Goal: Task Accomplishment & Management: Complete application form

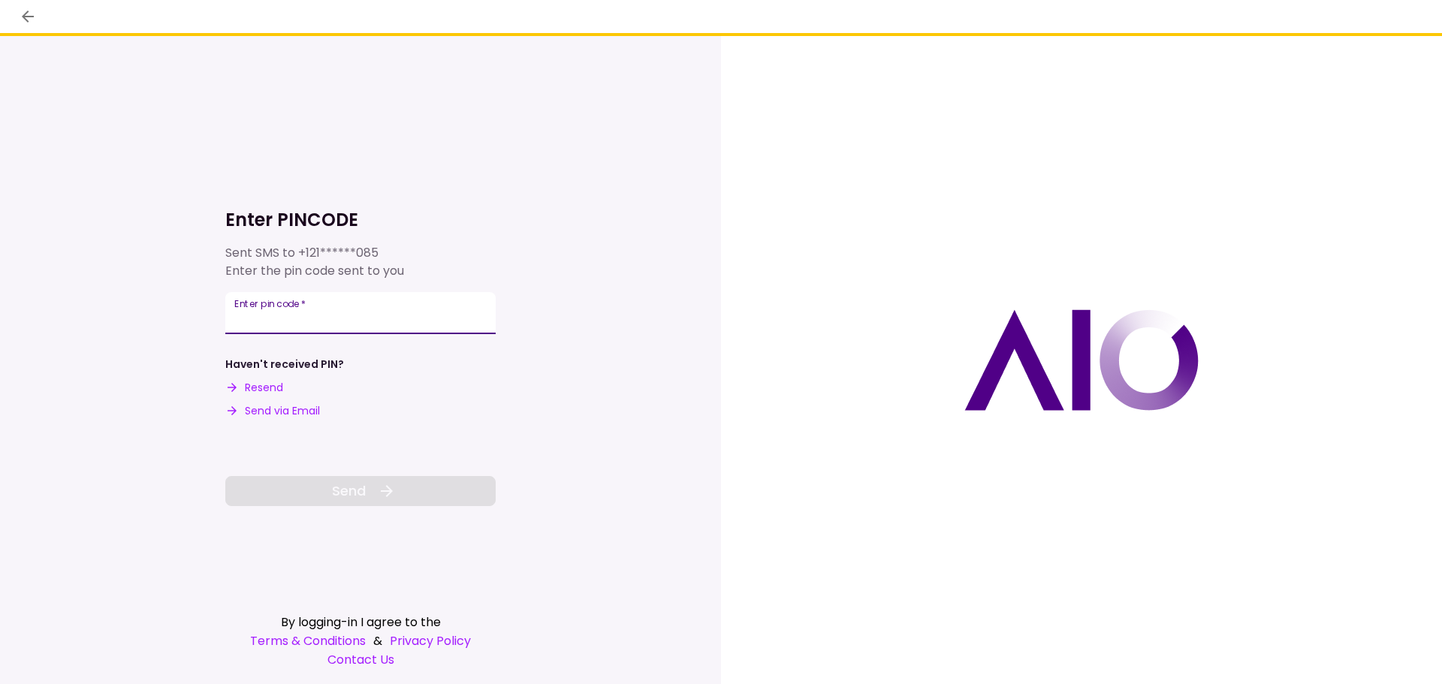
click at [345, 311] on input "Enter pin code   *" at bounding box center [360, 313] width 270 height 42
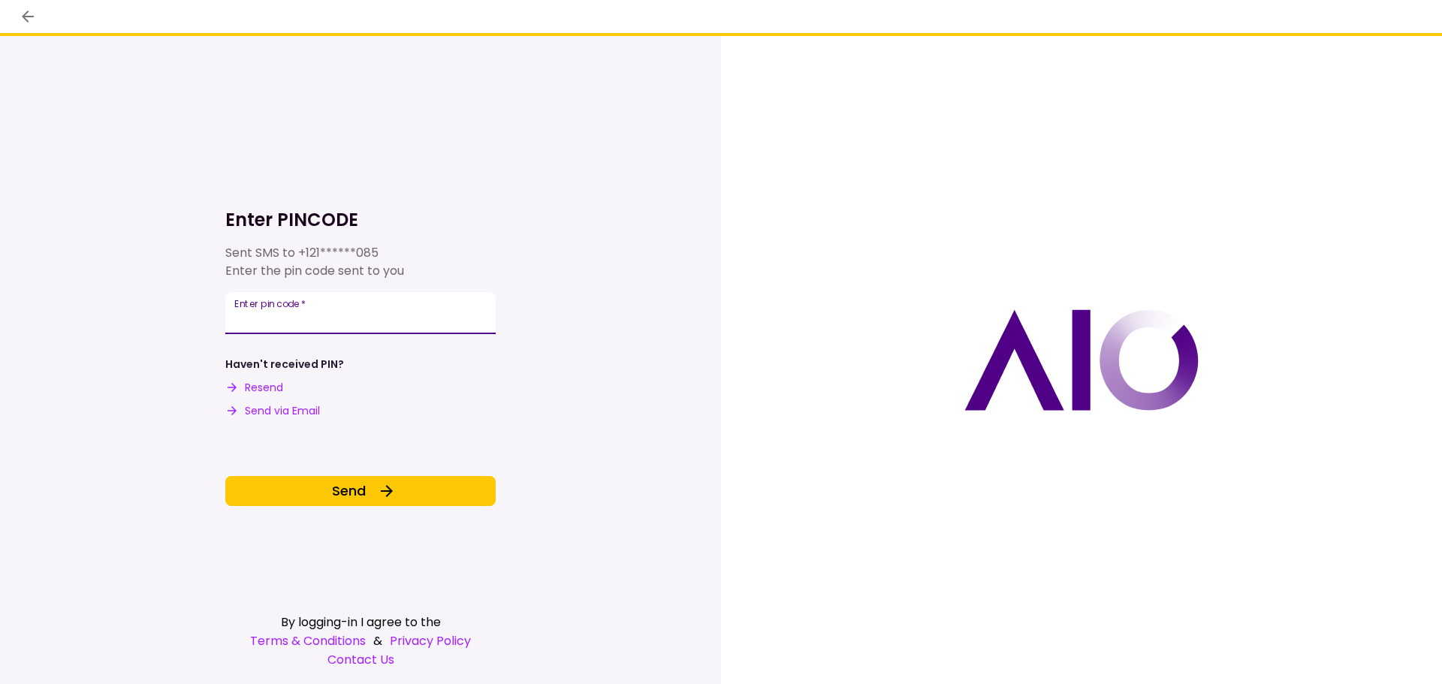
type input "******"
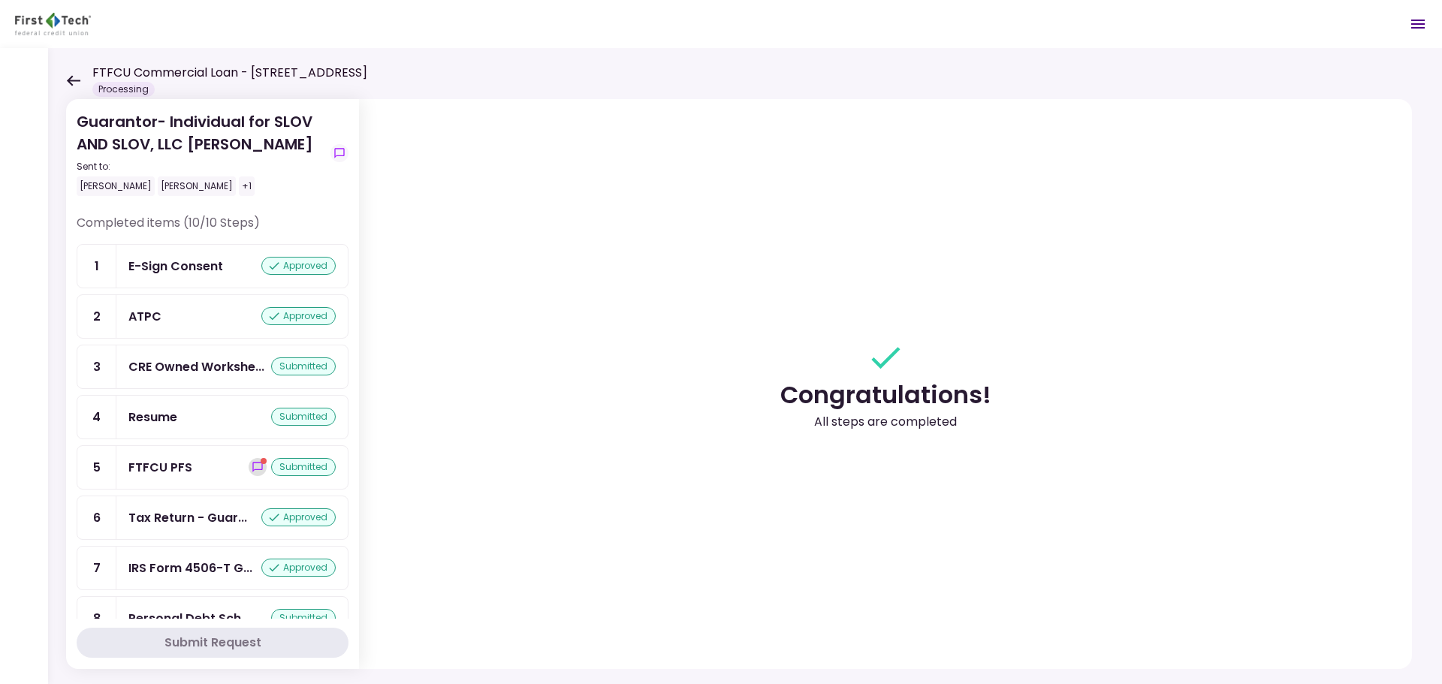
click at [258, 466] on button "show-messages" at bounding box center [258, 467] width 18 height 18
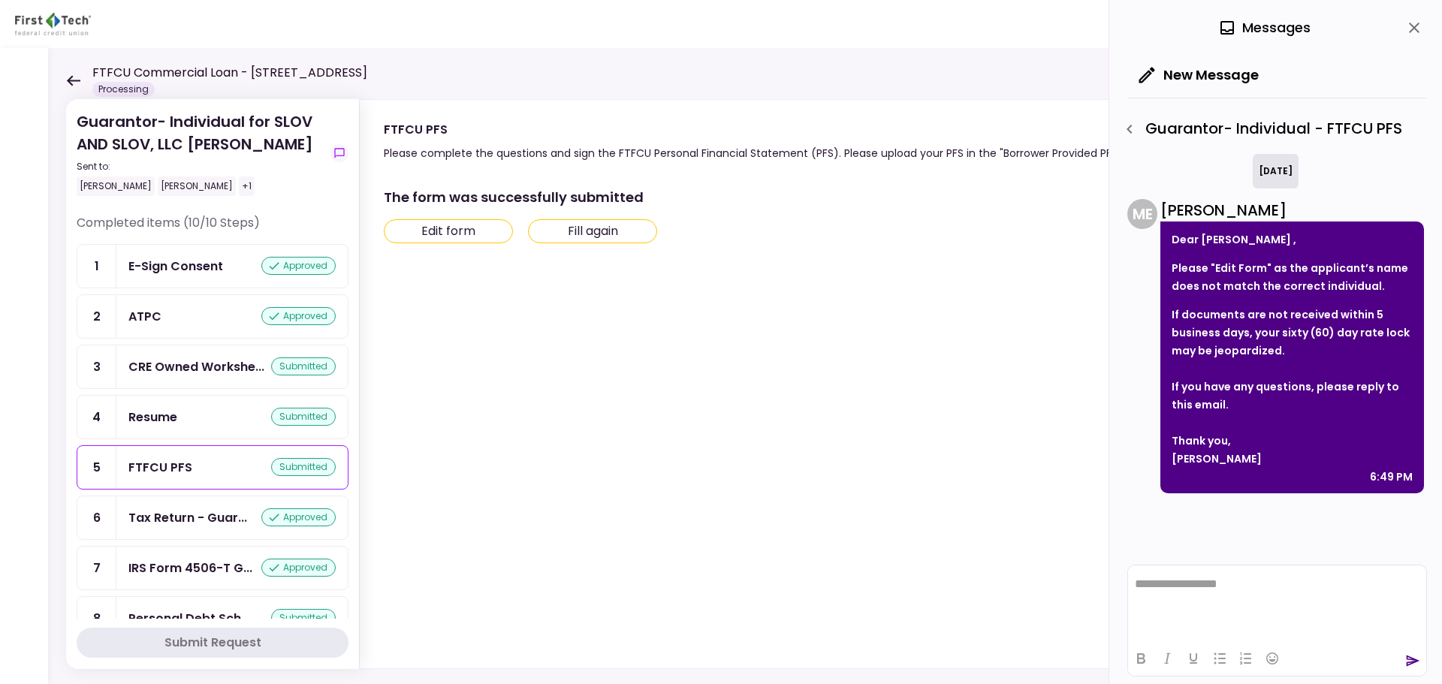
click at [466, 237] on button "Edit form" at bounding box center [448, 231] width 129 height 24
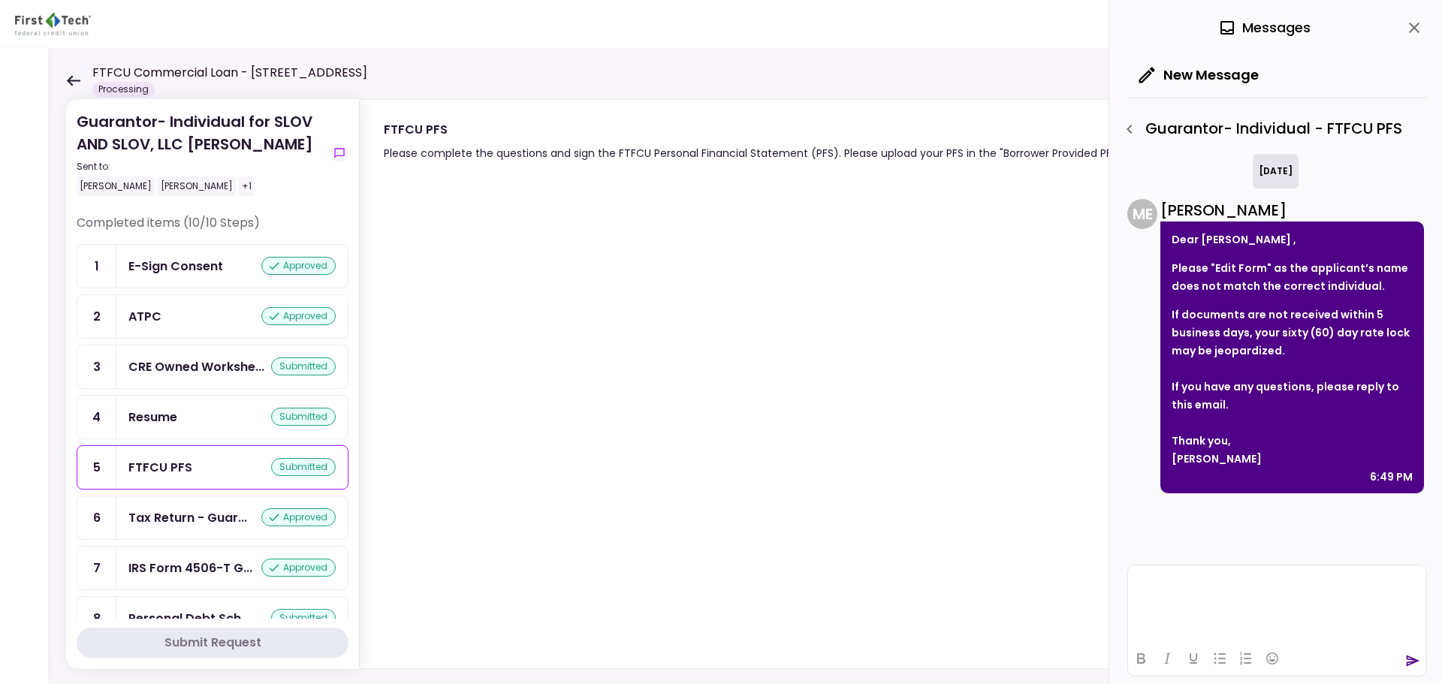
click at [1234, 602] on html at bounding box center [1277, 584] width 298 height 37
click at [1251, 602] on html at bounding box center [1277, 584] width 298 height 37
click at [1413, 663] on icon "send" at bounding box center [1414, 661] width 14 height 11
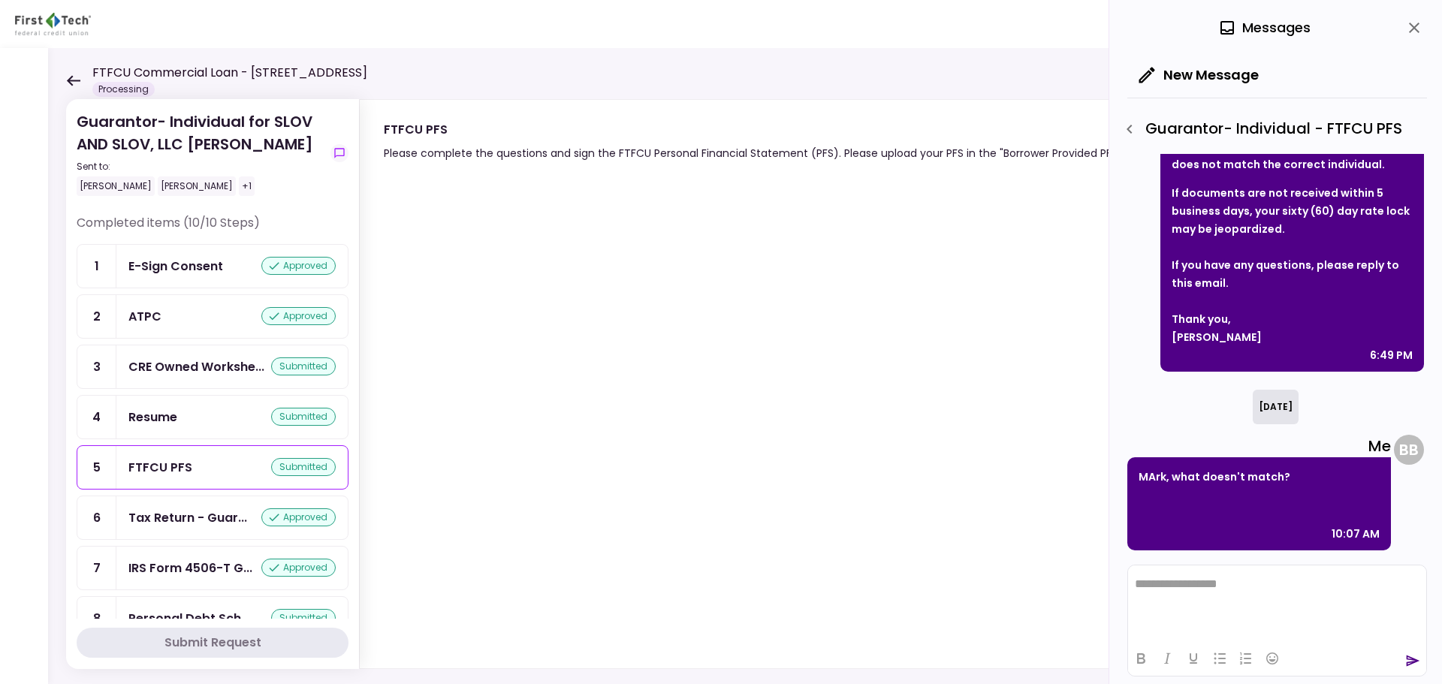
click at [199, 527] on div "Tax Return - Guar... approved" at bounding box center [231, 517] width 231 height 43
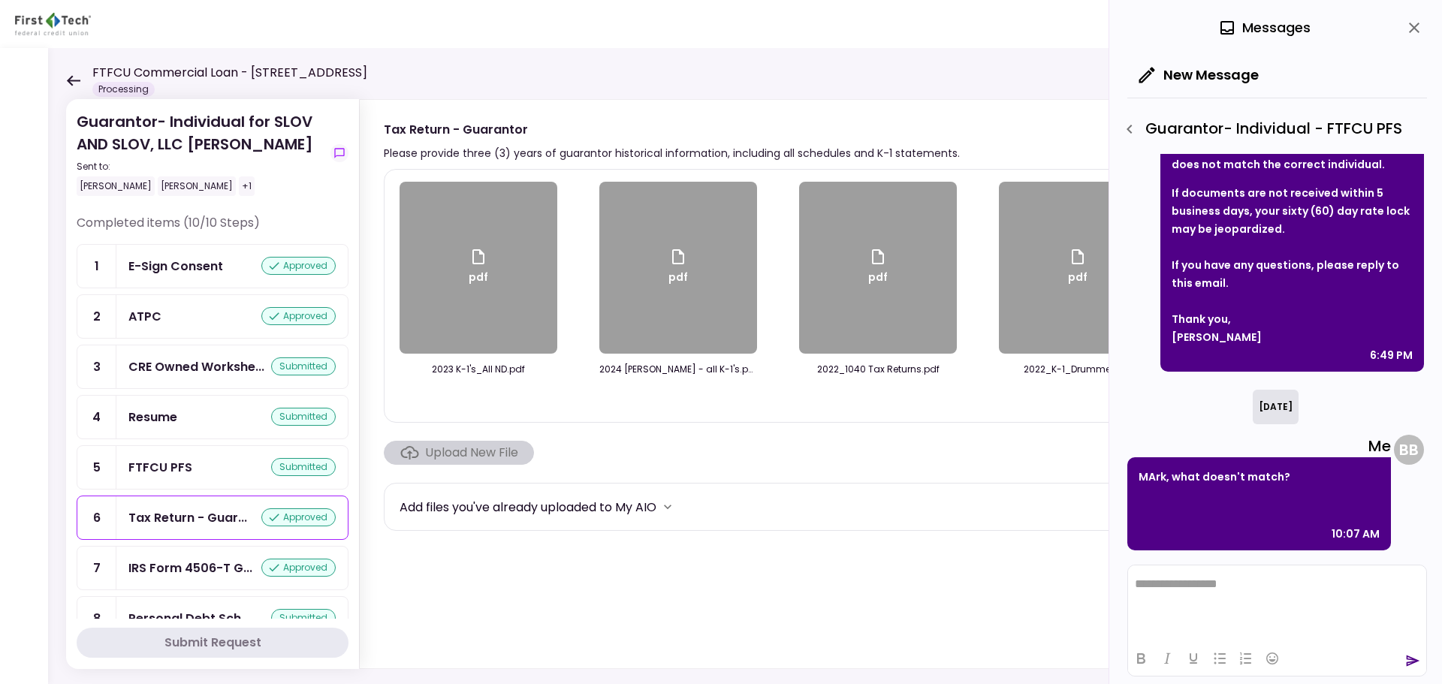
click at [493, 295] on div "pdf" at bounding box center [479, 268] width 158 height 172
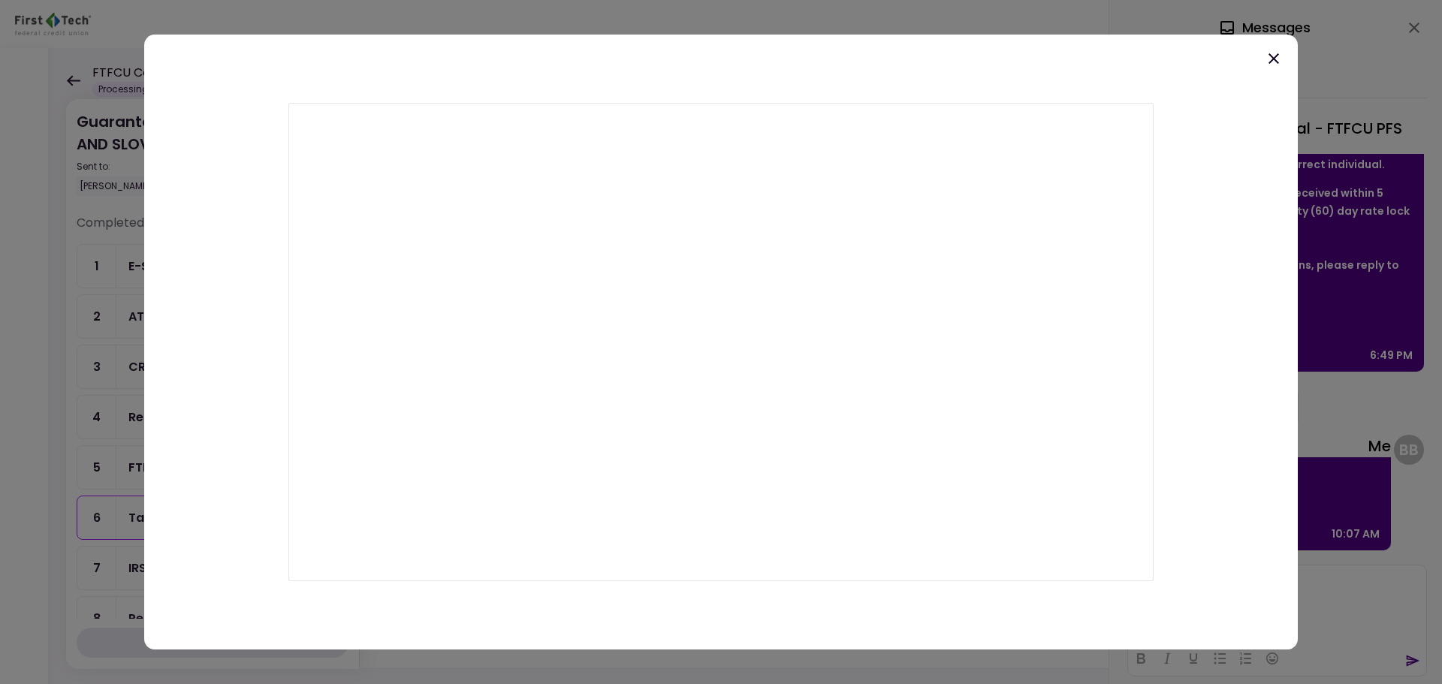
click at [1275, 64] on icon at bounding box center [1274, 59] width 18 height 18
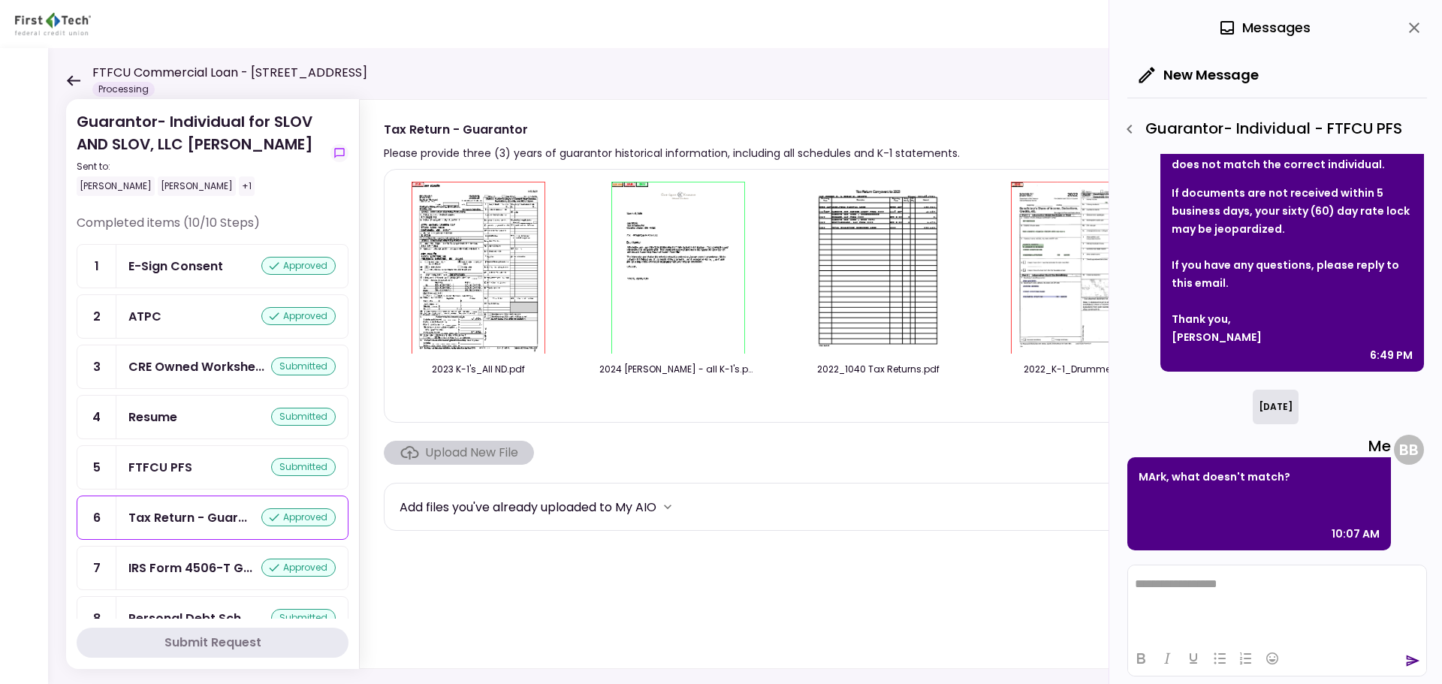
click at [201, 471] on div "FTFCU PFS submitted" at bounding box center [231, 467] width 207 height 19
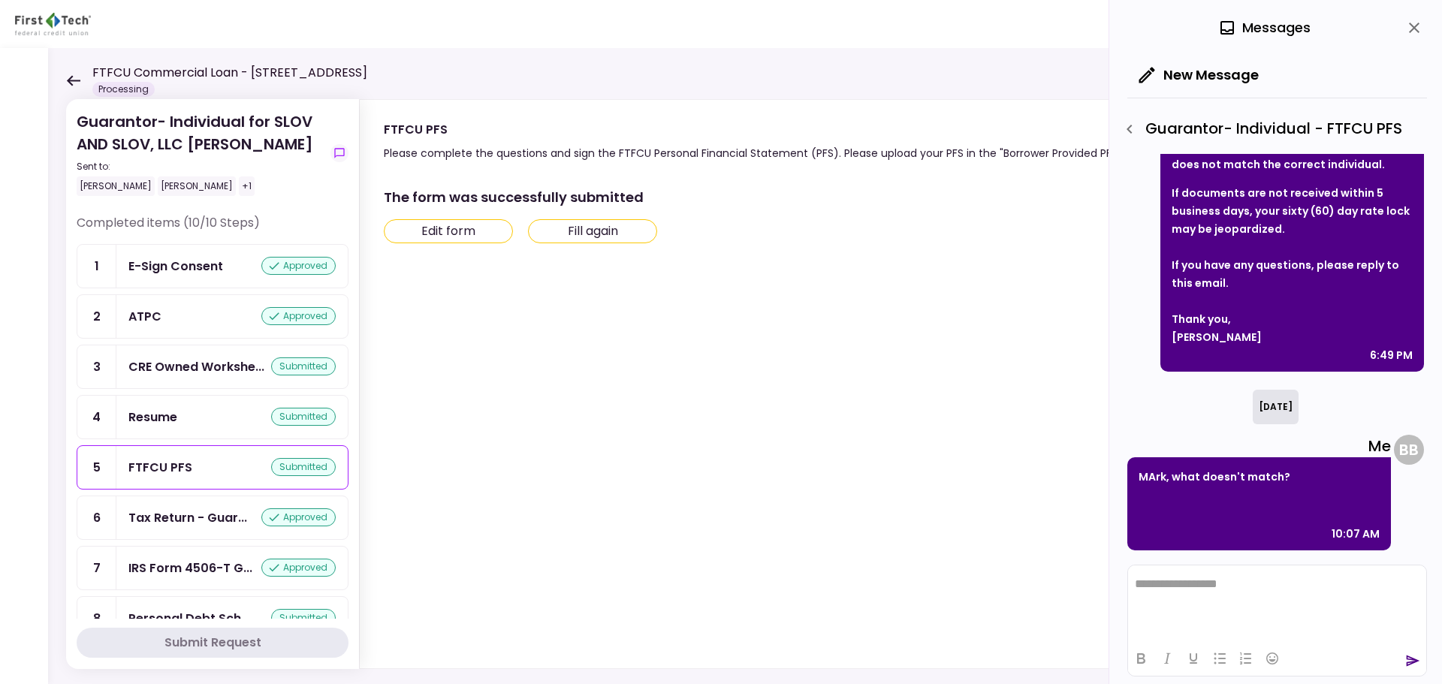
click at [479, 232] on button "Edit form" at bounding box center [448, 231] width 129 height 24
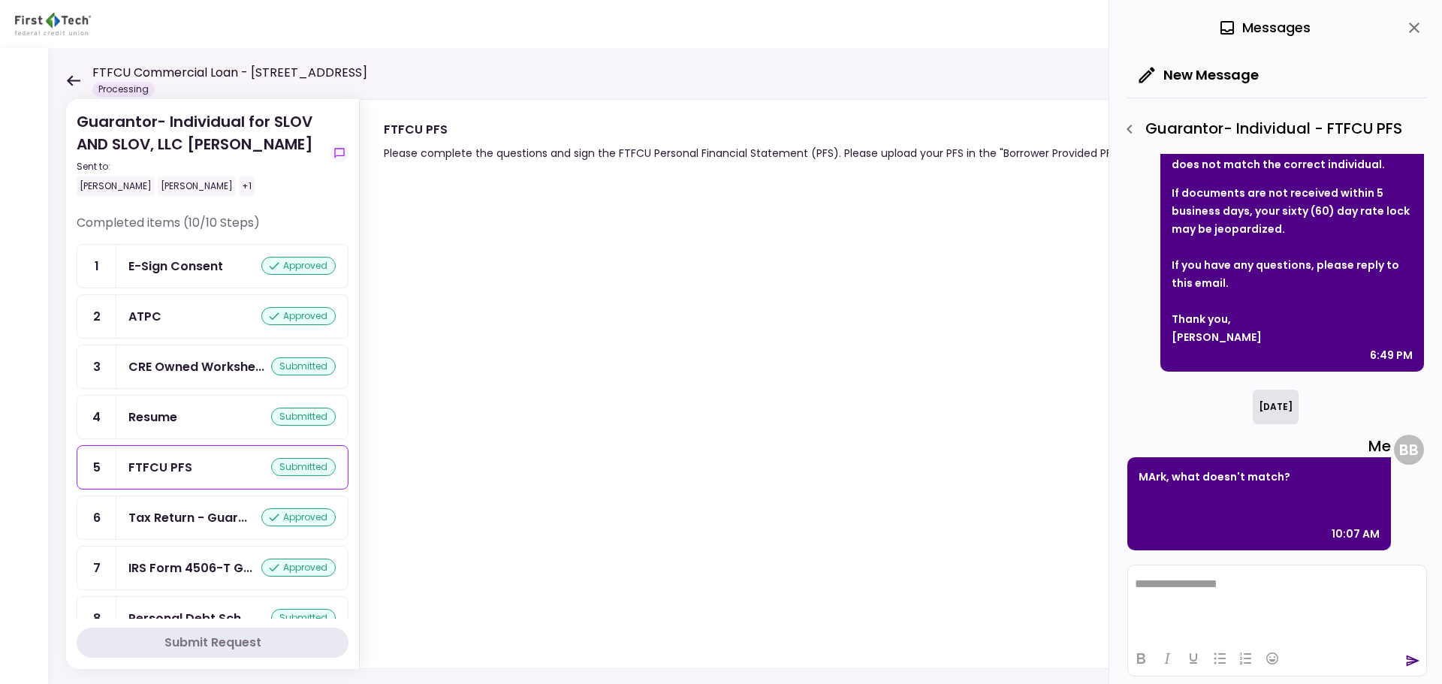
click at [1417, 28] on icon "close" at bounding box center [1414, 28] width 18 height 18
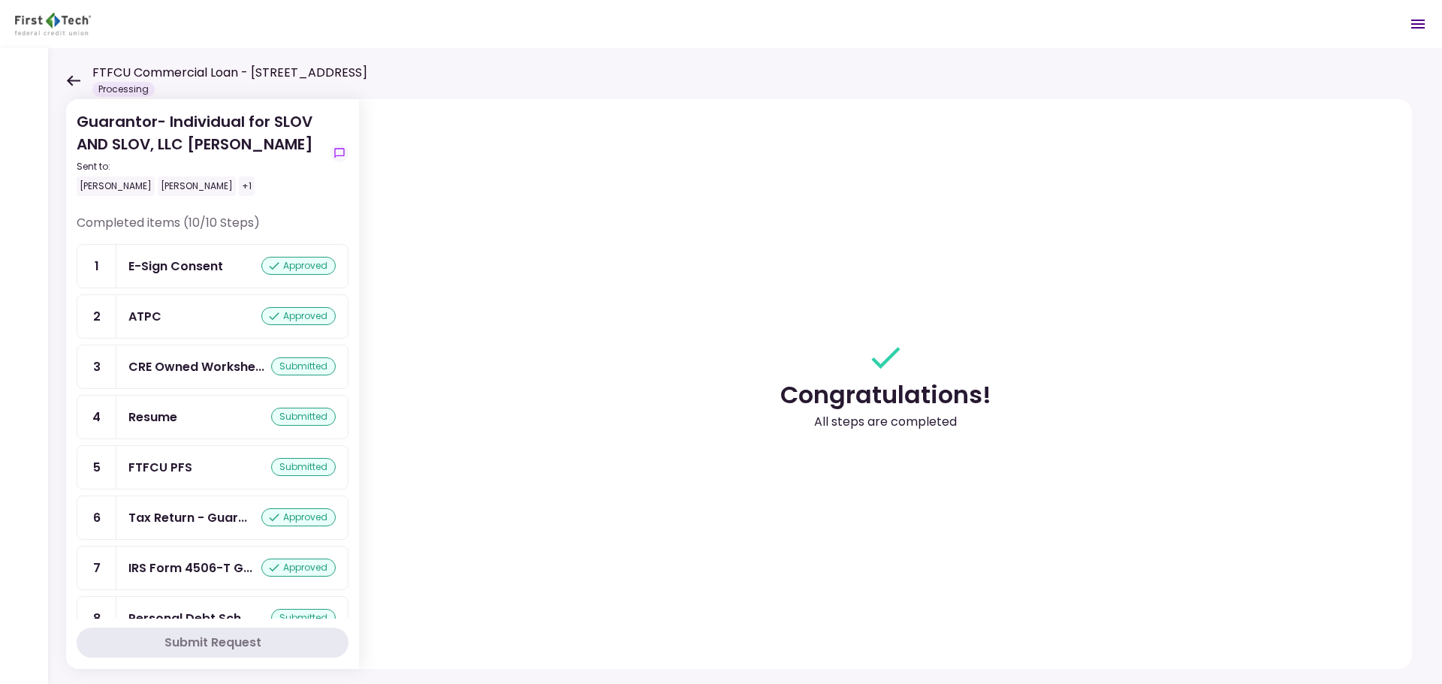
click at [73, 84] on icon at bounding box center [73, 80] width 14 height 11
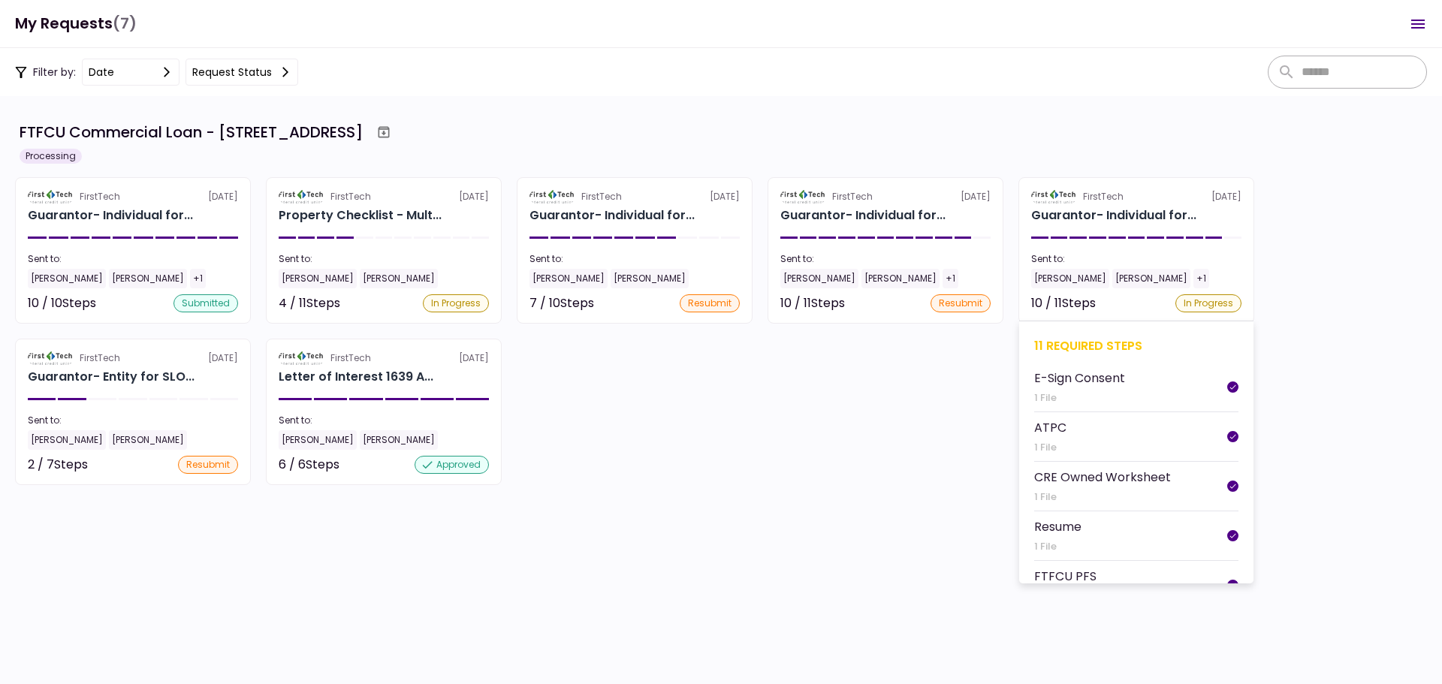
click at [1064, 346] on div "11 required steps" at bounding box center [1136, 346] width 204 height 19
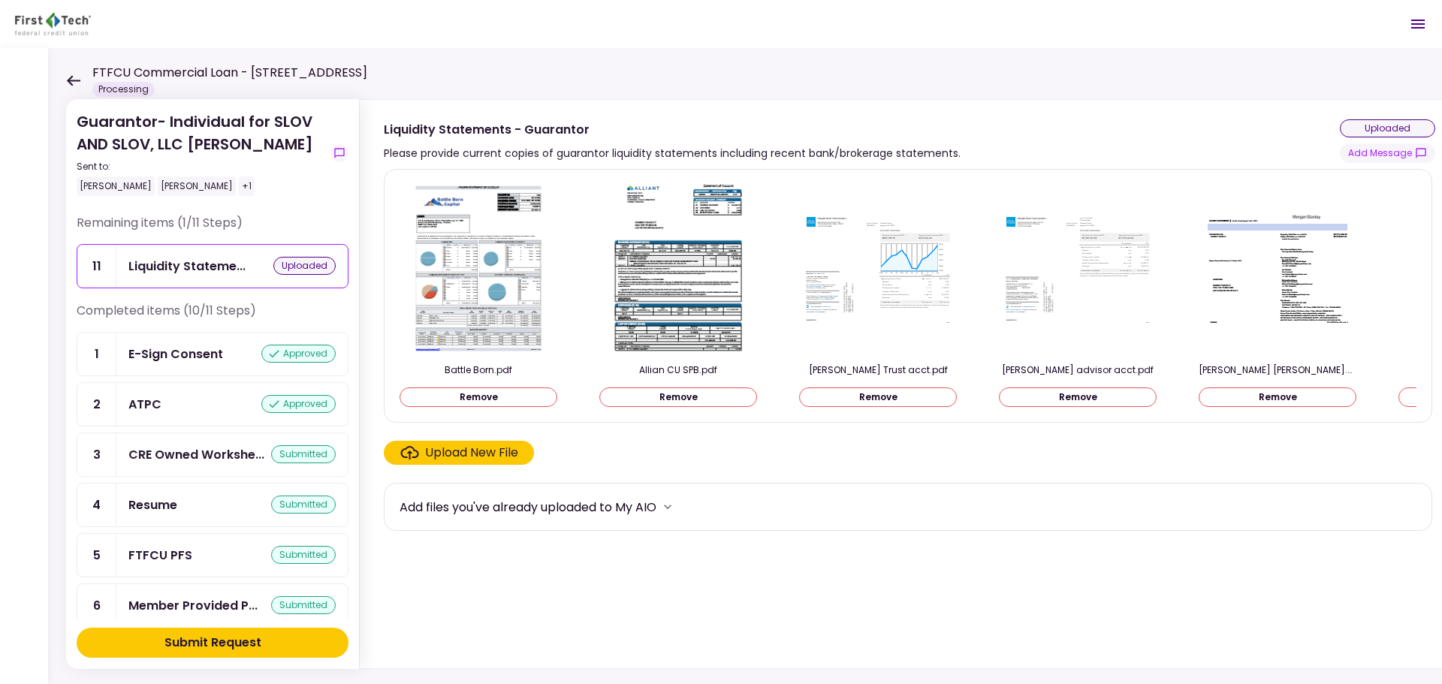
click at [305, 651] on button "Submit Request" at bounding box center [213, 643] width 272 height 30
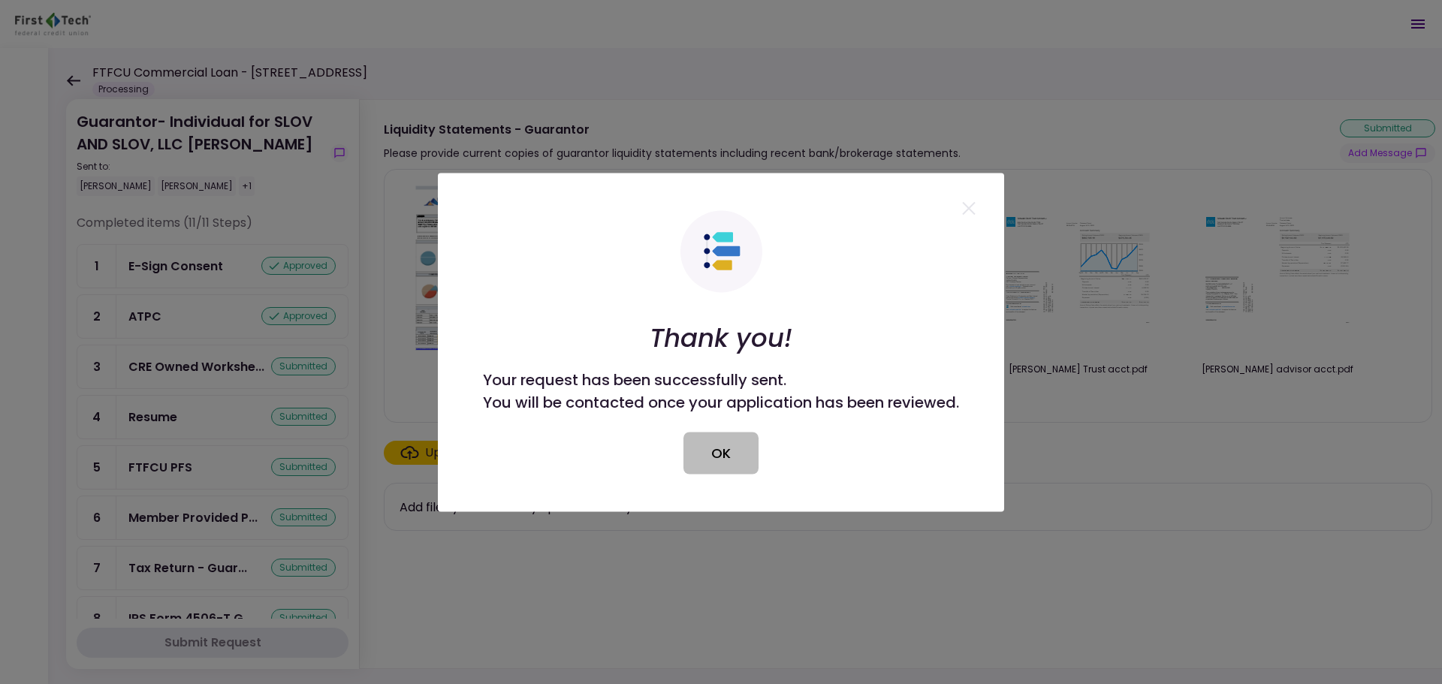
click at [696, 469] on button "OK" at bounding box center [721, 453] width 75 height 42
